Goal: Navigation & Orientation: Find specific page/section

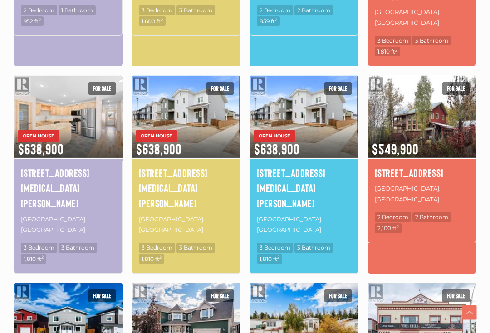
scroll to position [503, 0]
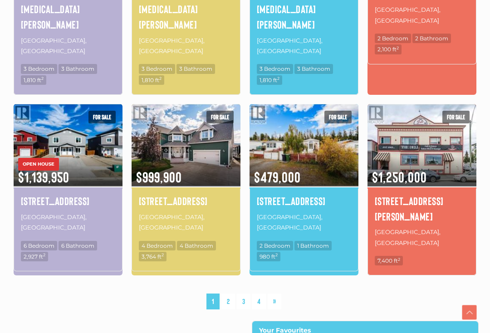
click at [230, 293] on link "2" at bounding box center [228, 301] width 14 height 16
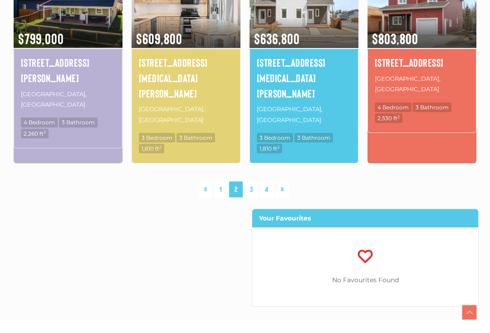
scroll to position [745, 0]
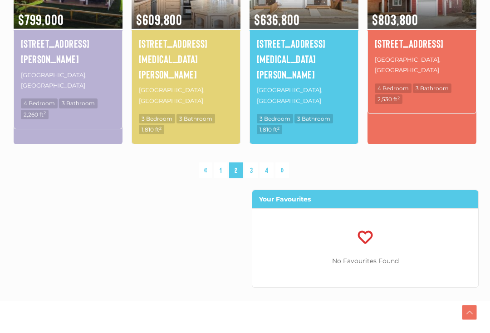
click at [251, 162] on link "3" at bounding box center [251, 170] width 14 height 16
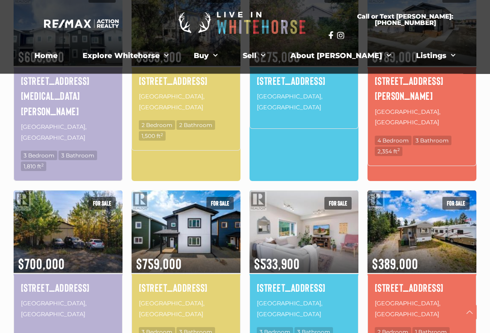
scroll to position [210, 0]
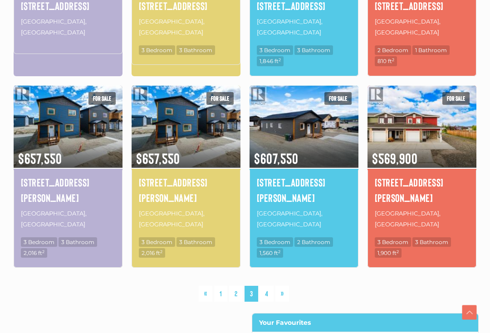
click at [264, 286] on link "4" at bounding box center [266, 294] width 14 height 16
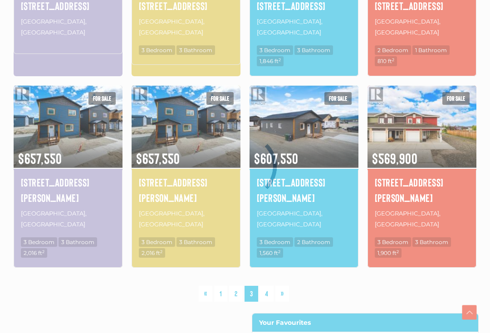
click at [265, 212] on div at bounding box center [245, 166] width 490 height 333
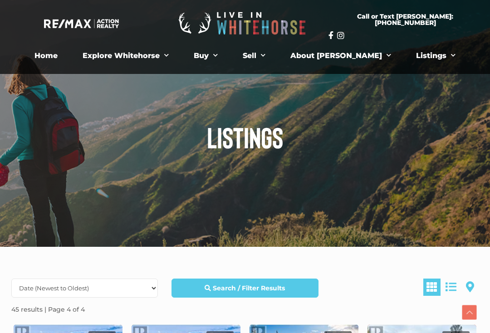
scroll to position [761, 0]
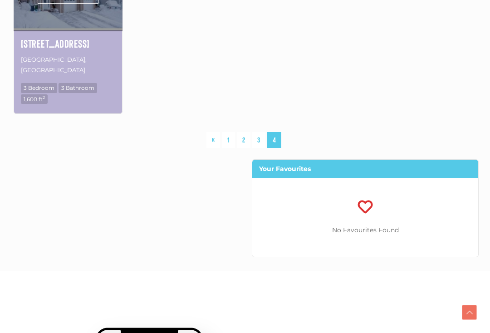
scroll to position [650, 0]
